Goal: Information Seeking & Learning: Learn about a topic

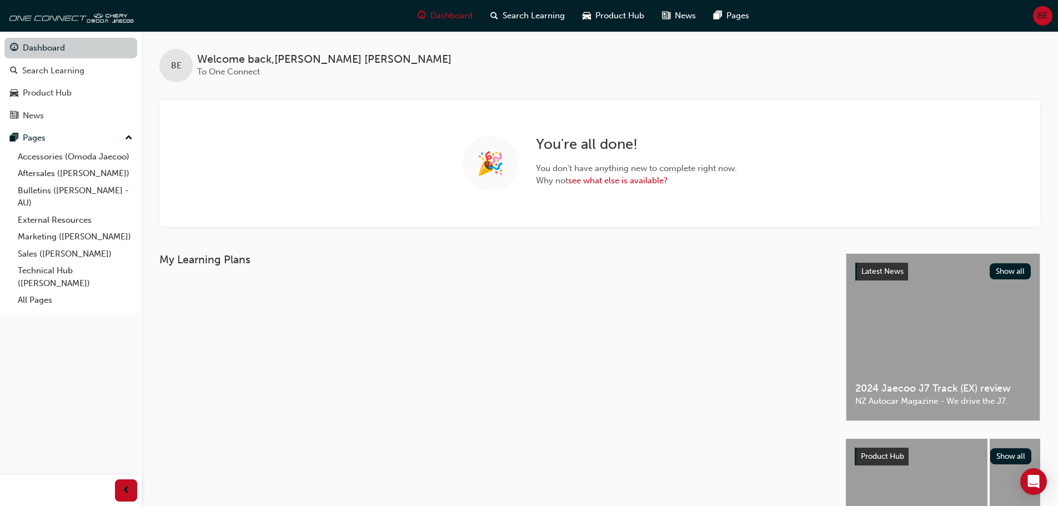
click at [40, 50] on link "Dashboard" at bounding box center [70, 48] width 133 height 21
click at [54, 277] on link "Technical Hub ([PERSON_NAME])" at bounding box center [75, 276] width 124 height 29
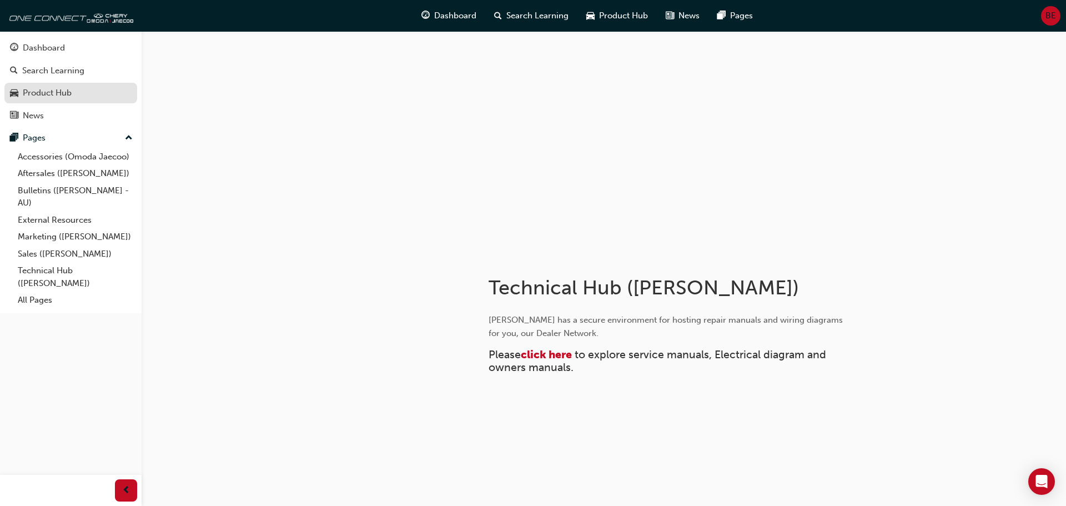
click at [40, 97] on div "Product Hub" at bounding box center [47, 93] width 49 height 13
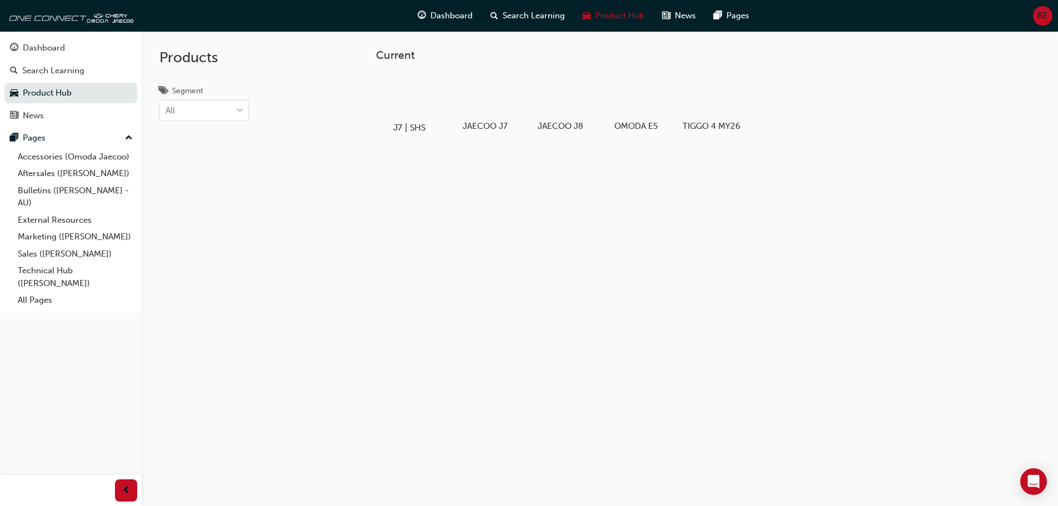
click at [401, 117] on div "J7 | SHS" at bounding box center [409, 103] width 71 height 68
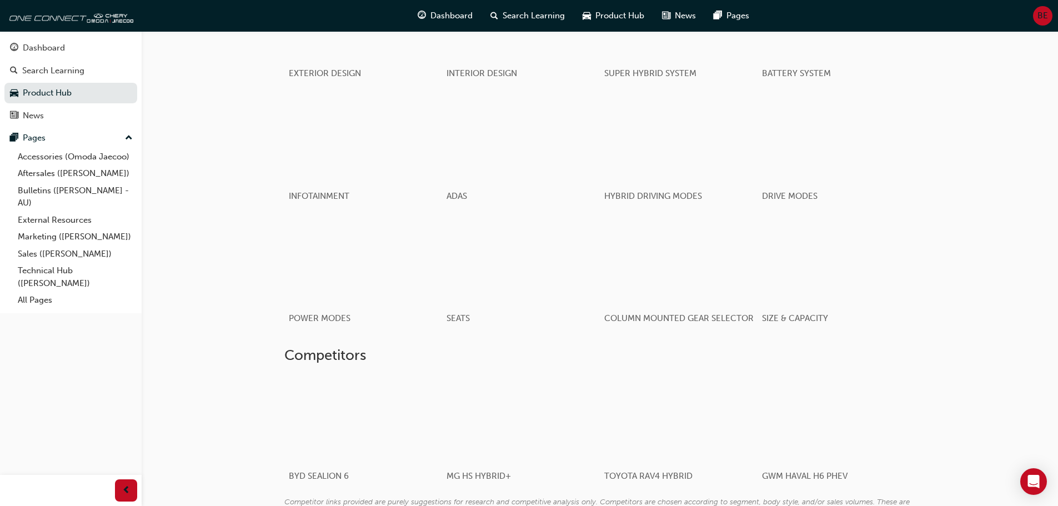
scroll to position [722, 0]
